Goal: Transaction & Acquisition: Book appointment/travel/reservation

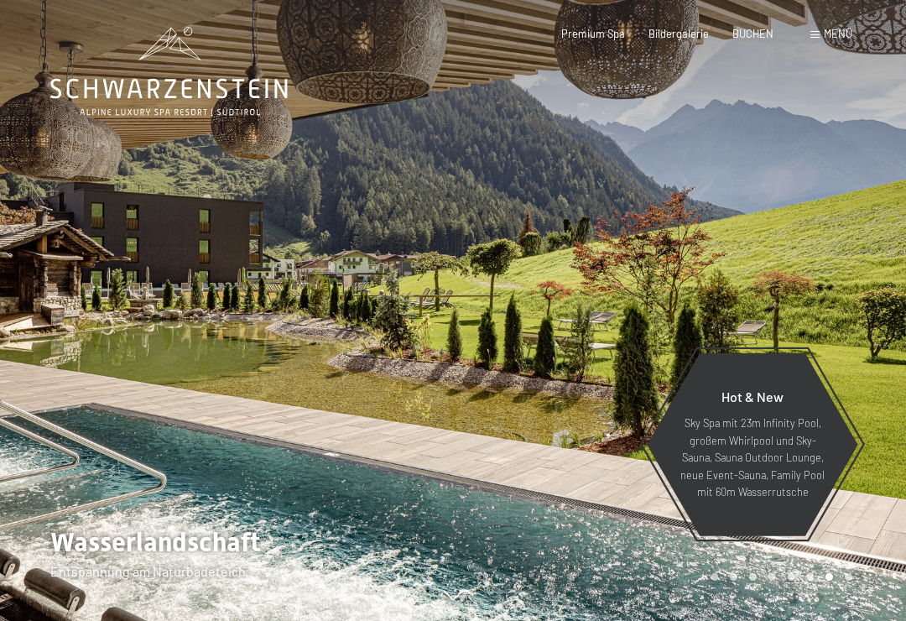
click at [831, 33] on span "Menü" at bounding box center [838, 33] width 29 height 13
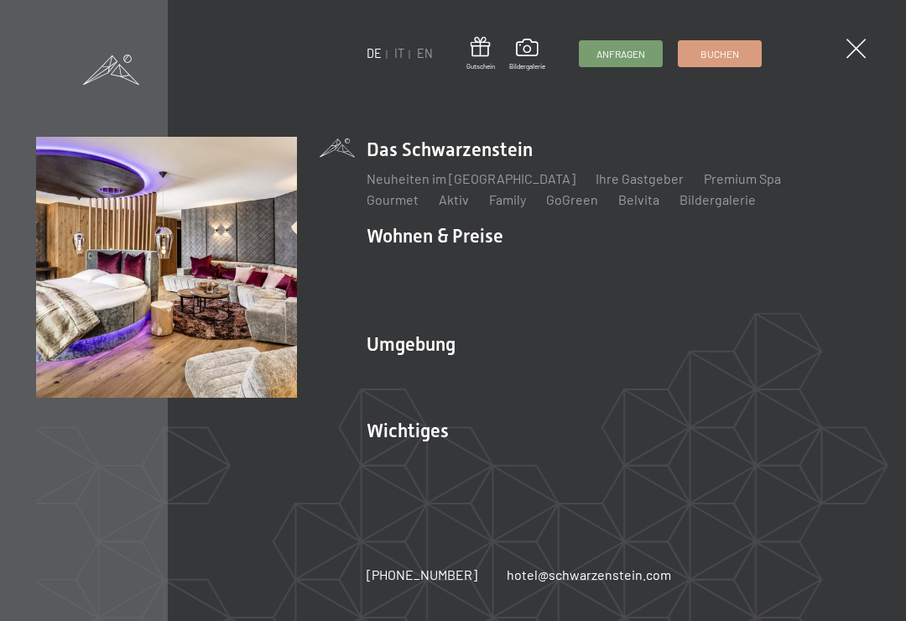
click at [492, 234] on li "Wohnen & Preise Inklusivleistungen Zimmer & Preise Liste Angebote Liste Familie…" at bounding box center [618, 270] width 503 height 95
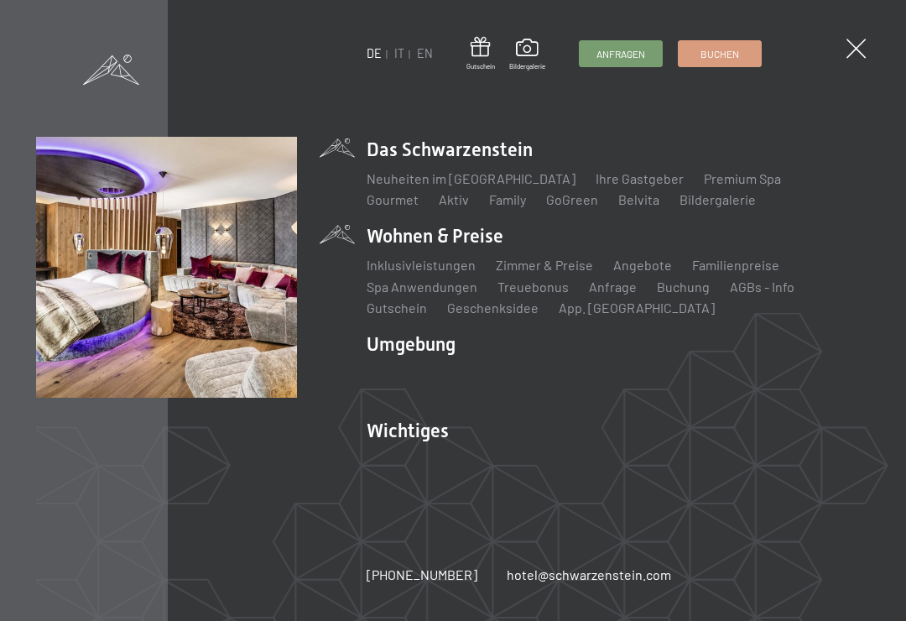
click at [463, 241] on li "Wohnen & Preise Inklusivleistungen Zimmer & Preise Liste Angebote Liste Familie…" at bounding box center [618, 270] width 503 height 95
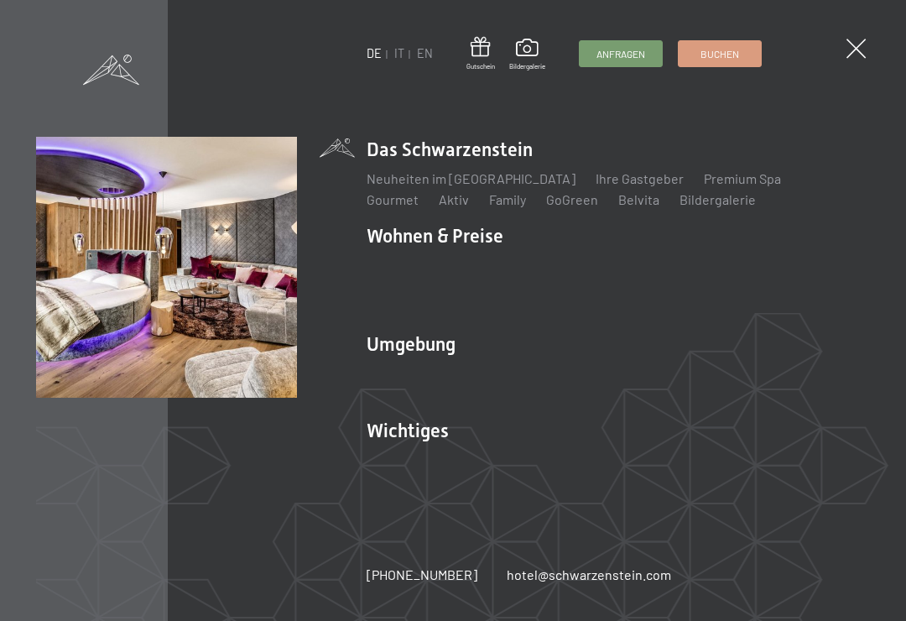
click at [346, 227] on img at bounding box center [207, 207] width 414 height 414
click at [866, 38] on div "DE IT EN Gutschein Bildergalerie Anfragen Buchen DE IT EN Das Schwarzenstein Ne…" at bounding box center [453, 310] width 906 height 621
click at [858, 50] on span at bounding box center [855, 48] width 19 height 19
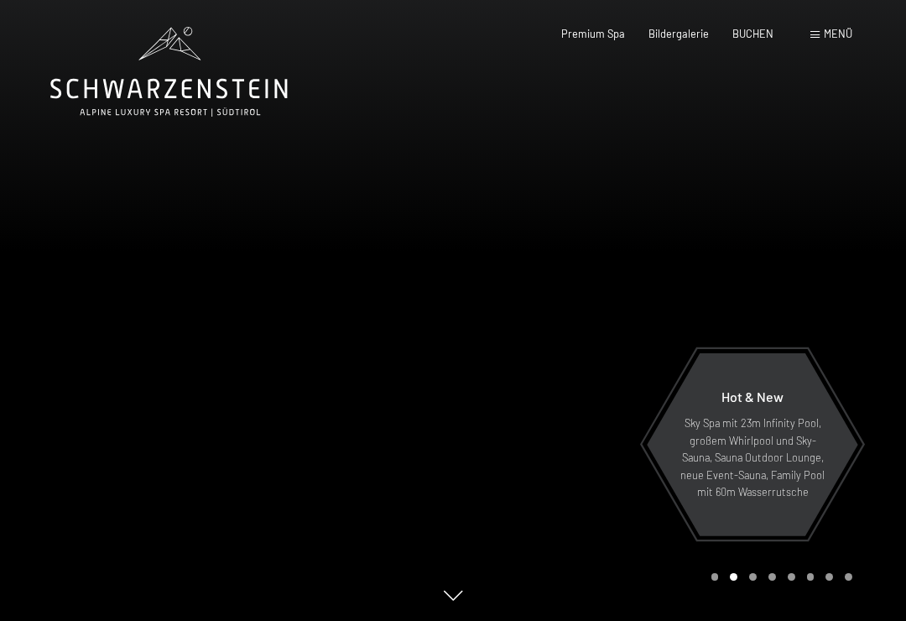
click at [830, 34] on span "Menü" at bounding box center [838, 33] width 29 height 13
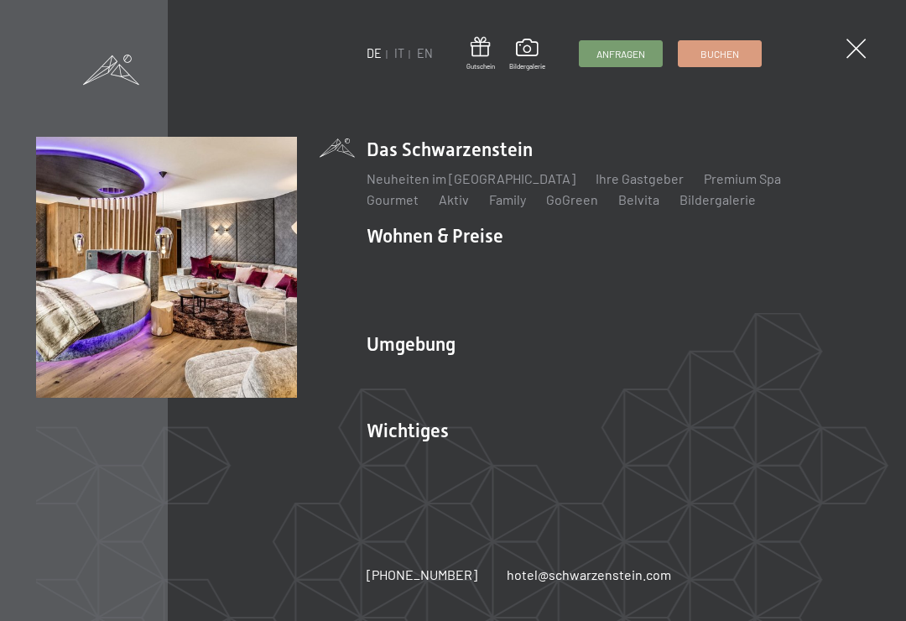
click at [470, 240] on li "Wohnen & Preise Inklusivleistungen Zimmer & Preise Liste Angebote Liste Familie…" at bounding box center [618, 270] width 503 height 95
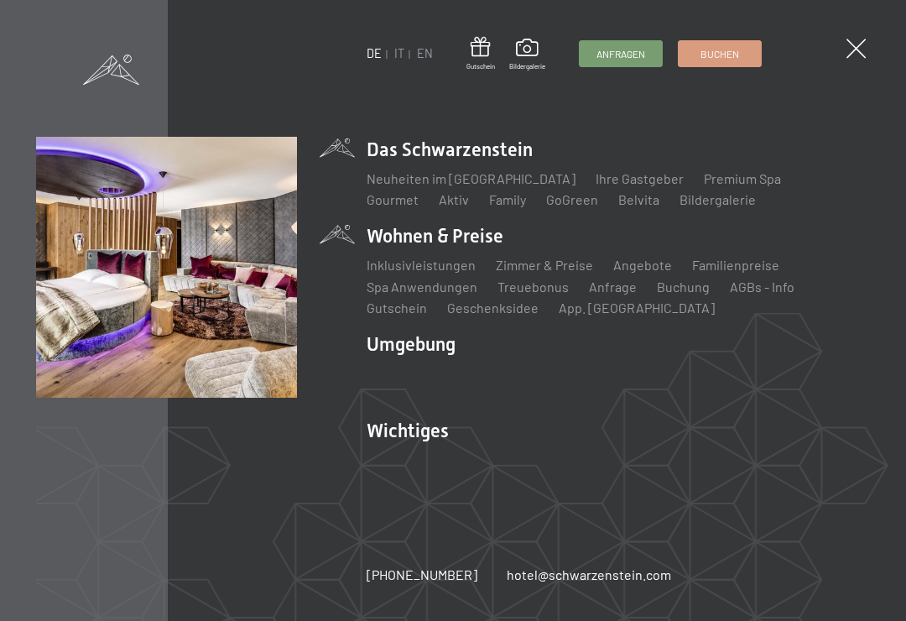
click at [486, 260] on ul "Inklusivleistungen Zimmer & Preise Liste Angebote Liste Familienpreise Spa Anwe…" at bounding box center [618, 287] width 503 height 62
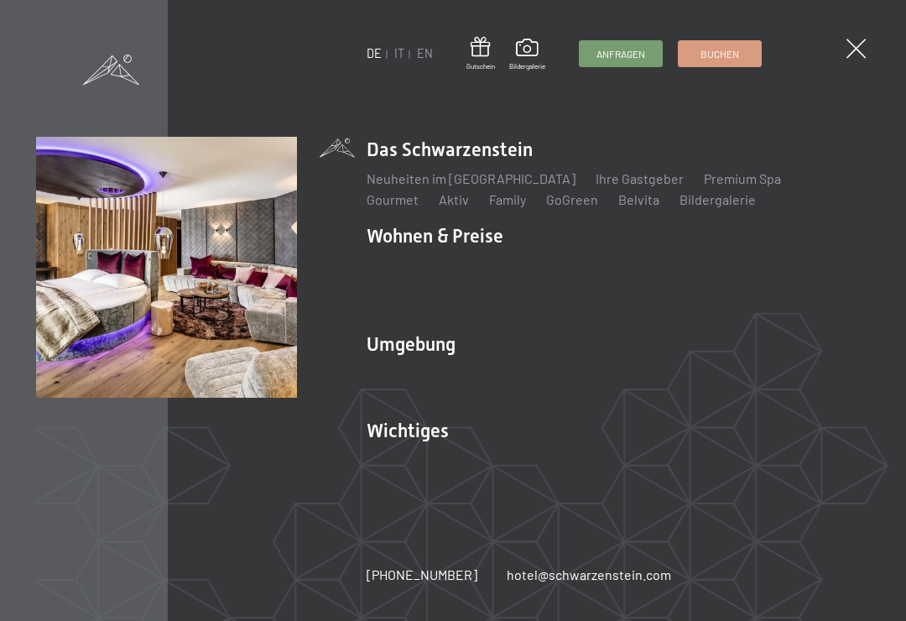
click at [679, 285] on link "Buchung" at bounding box center [683, 287] width 53 height 16
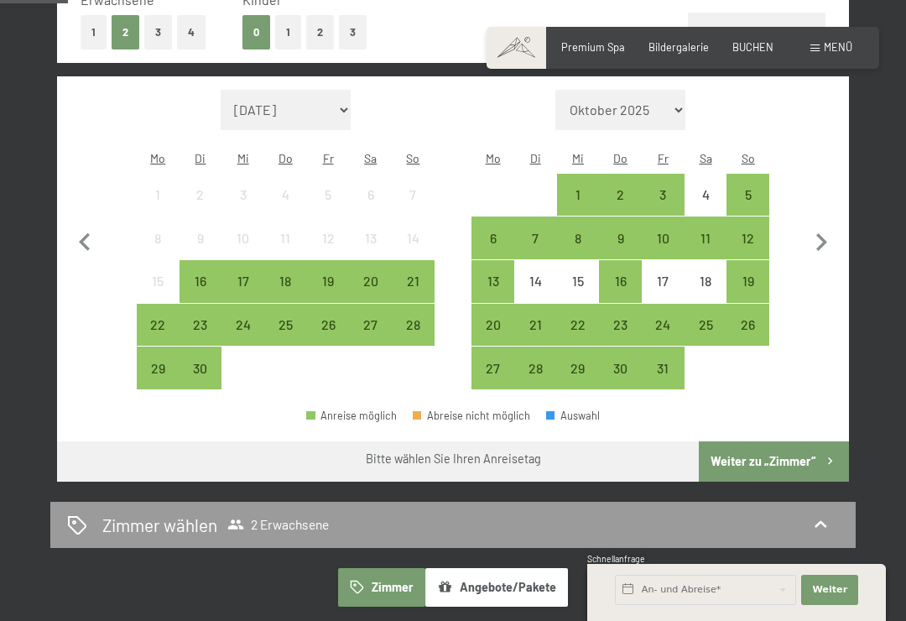
scroll to position [442, 0]
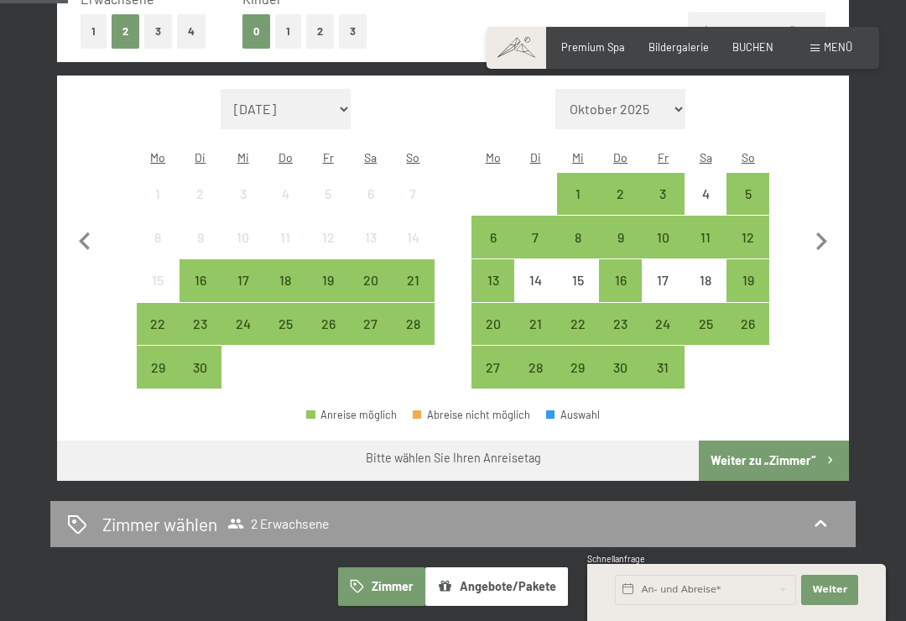
click at [423, 273] on div "21" at bounding box center [412, 292] width 39 height 39
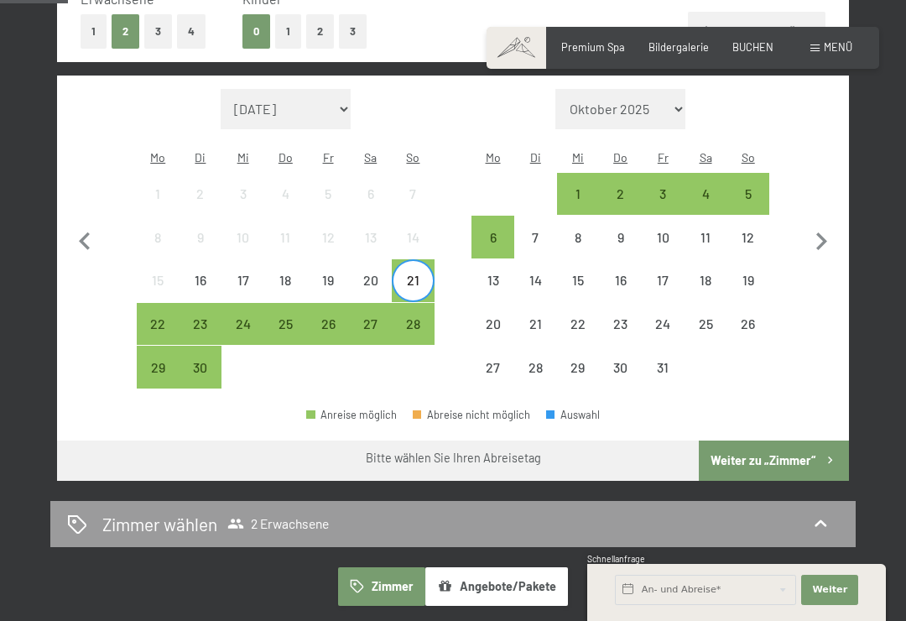
click at [325, 317] on div "26" at bounding box center [328, 336] width 39 height 39
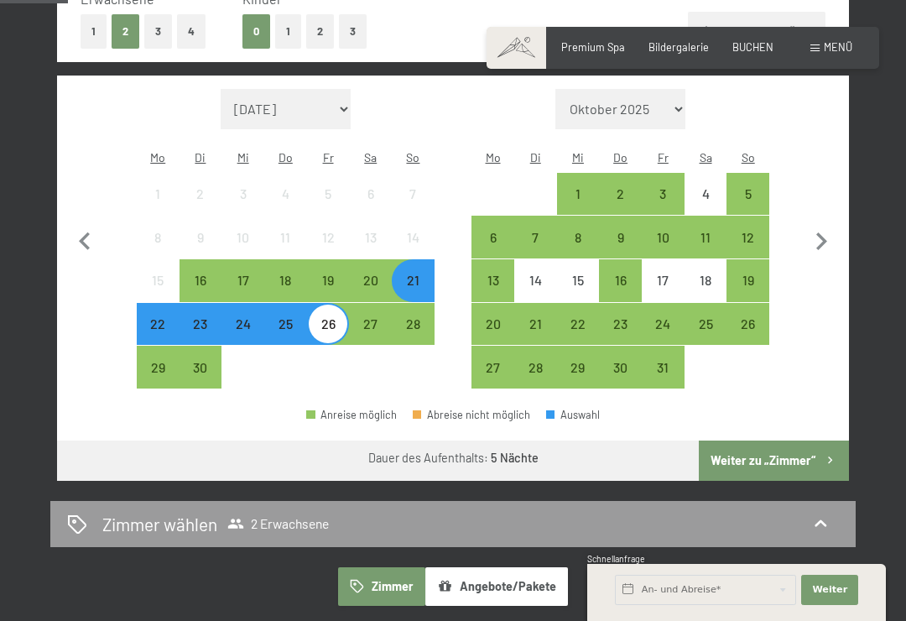
click at [770, 440] on button "Weiter zu „Zimmer“" at bounding box center [774, 460] width 150 height 40
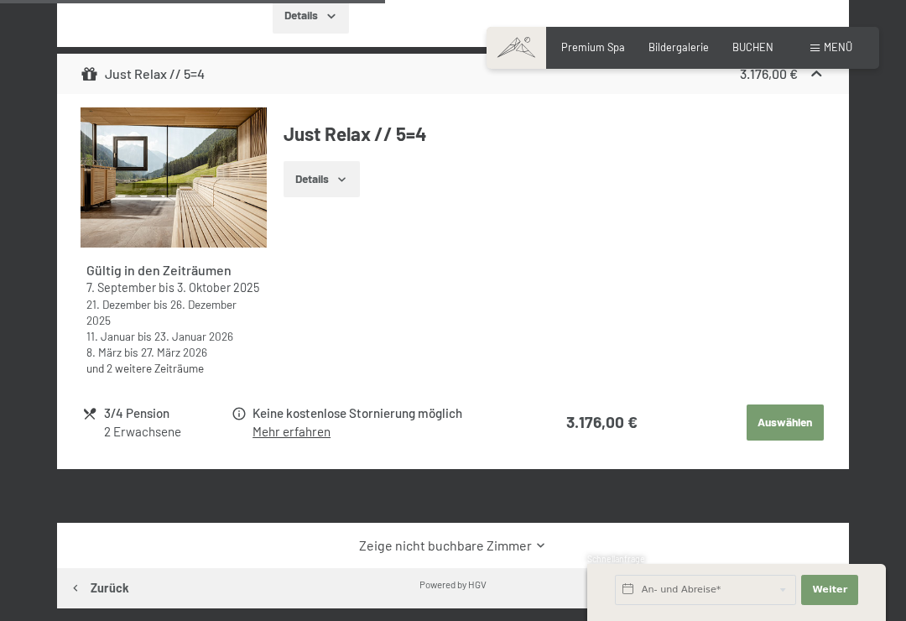
scroll to position [813, 0]
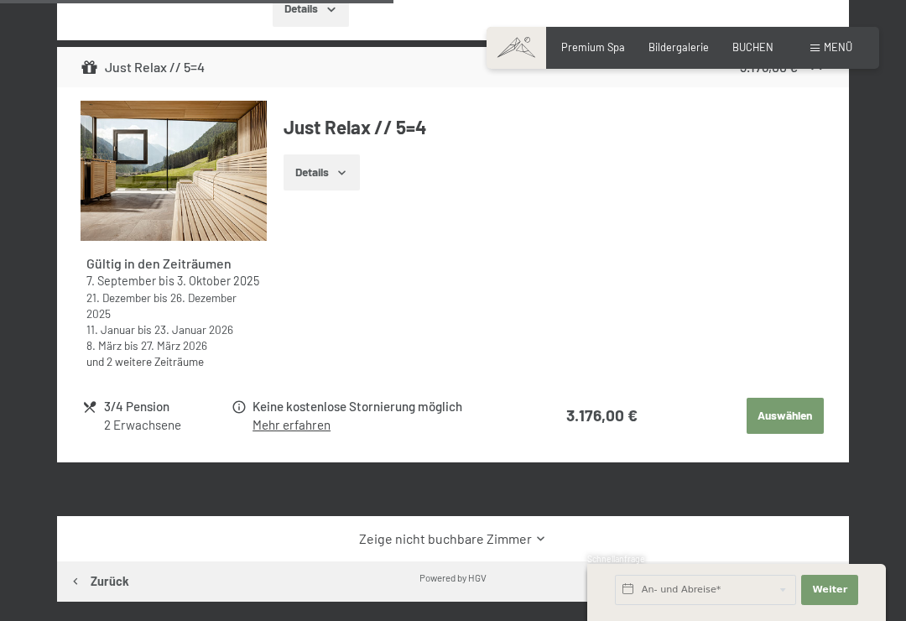
click at [790, 404] on button "Auswählen" at bounding box center [785, 416] width 77 height 37
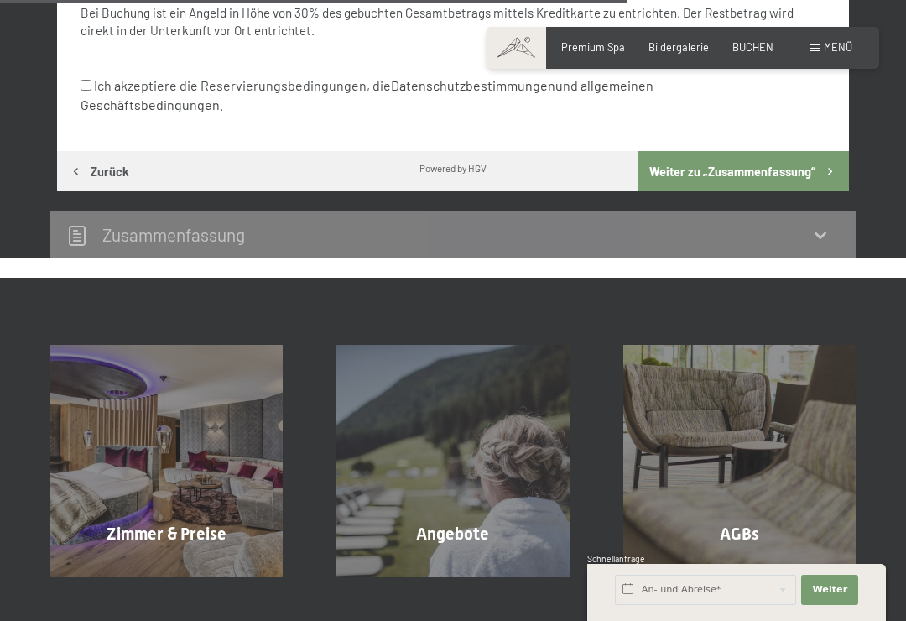
scroll to position [1233, 0]
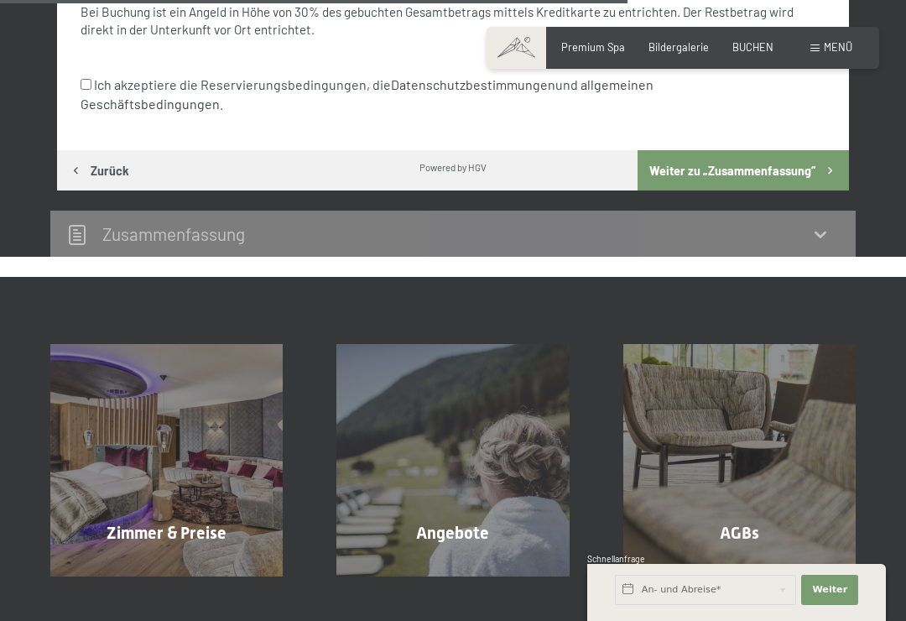
click at [171, 523] on span "Zimmer & Preise" at bounding box center [167, 533] width 120 height 20
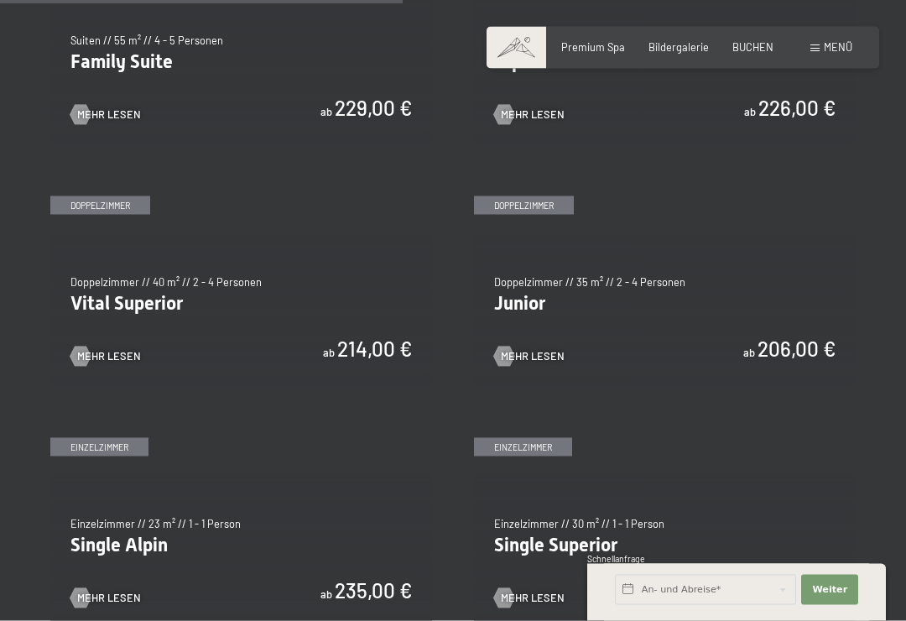
scroll to position [1692, 0]
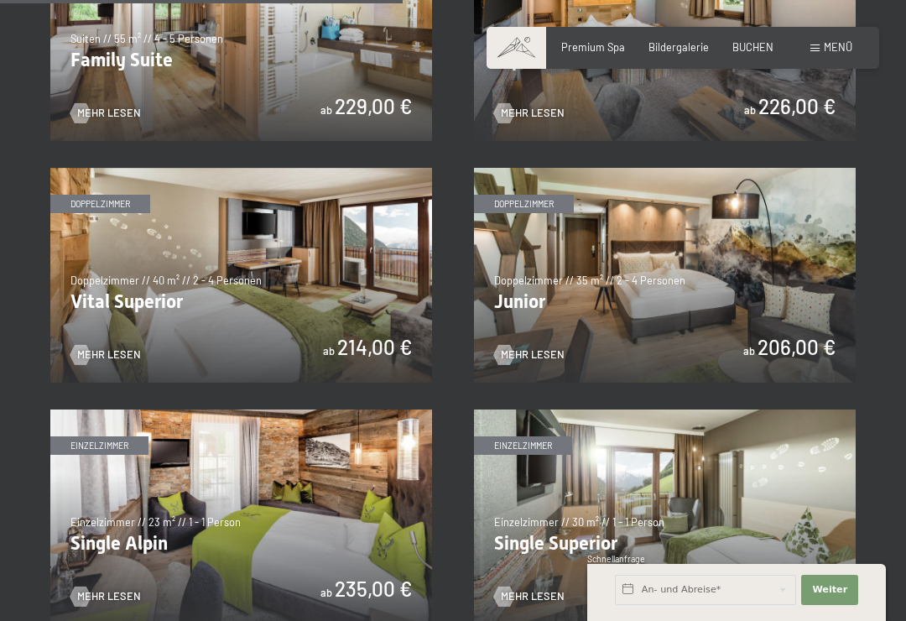
click at [521, 347] on span "Mehr Lesen" at bounding box center [533, 354] width 64 height 15
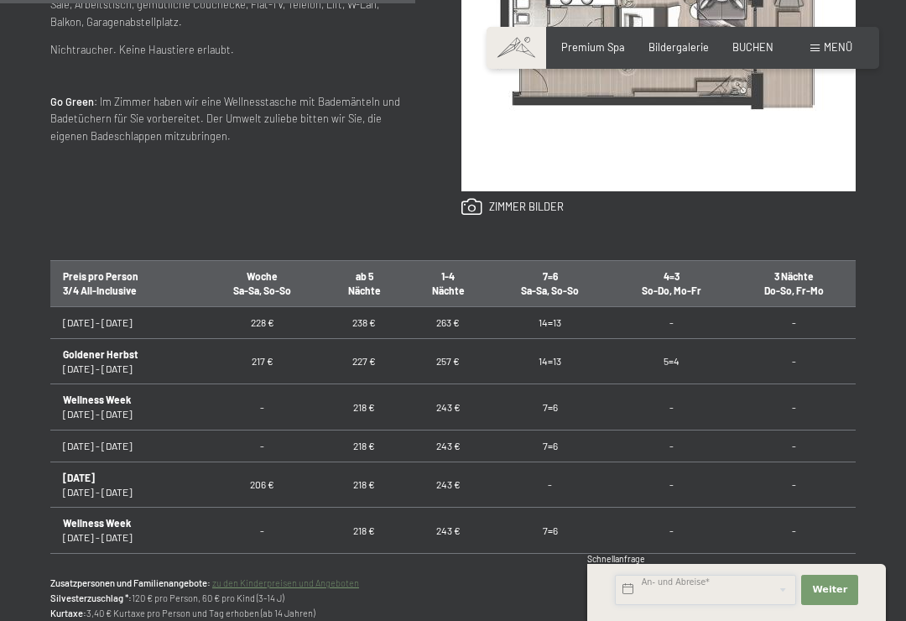
click at [665, 605] on input "text" at bounding box center [705, 590] width 181 height 30
click at [886, 381] on div "Anfragen Buchen Doppelzimmer // 35 m² // 2 - 4 Personen Junior ab 206,00 € Auss…" at bounding box center [453, 208] width 906 height 934
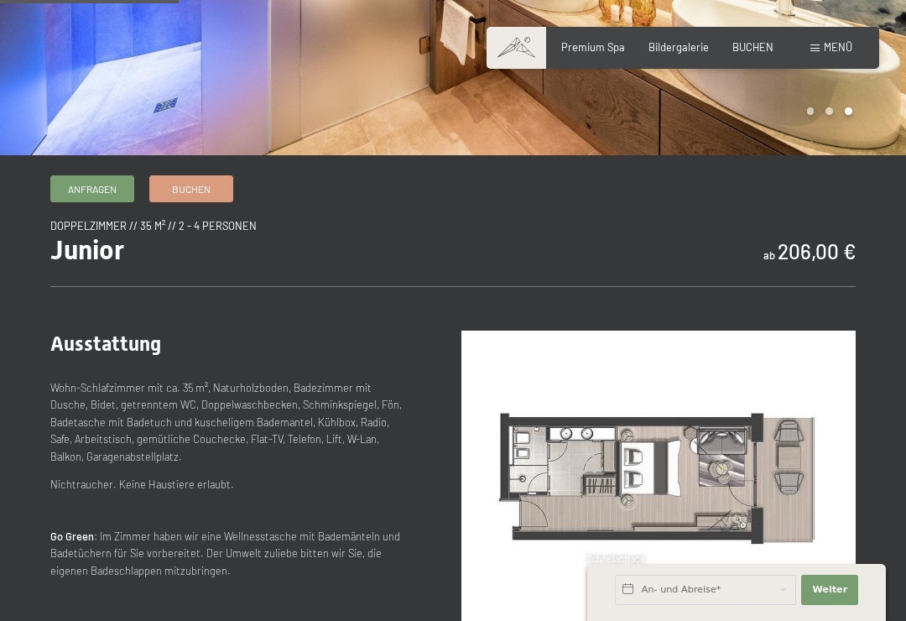
scroll to position [372, 0]
